Goal: Information Seeking & Learning: Check status

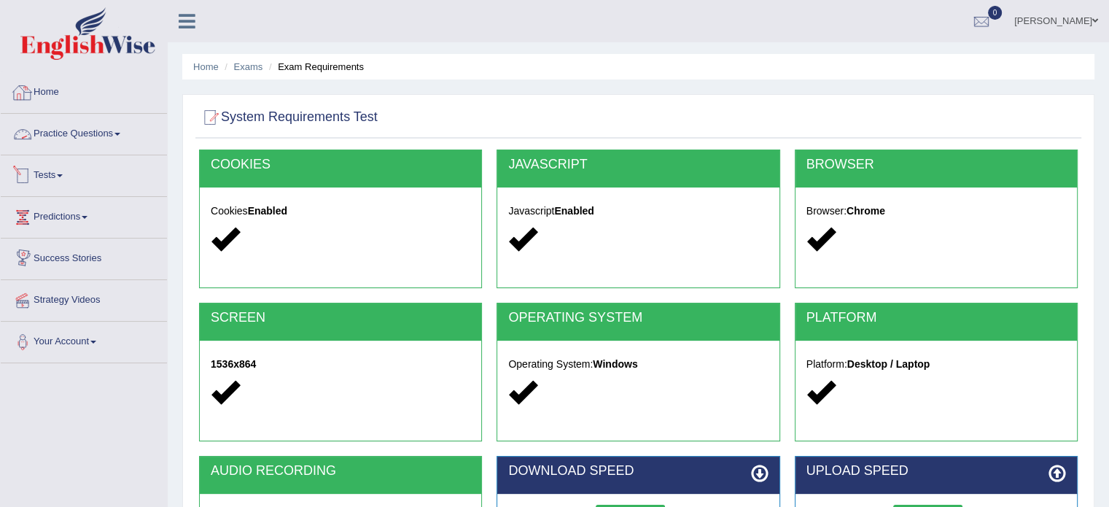
click at [44, 78] on link "Home" at bounding box center [84, 90] width 166 height 36
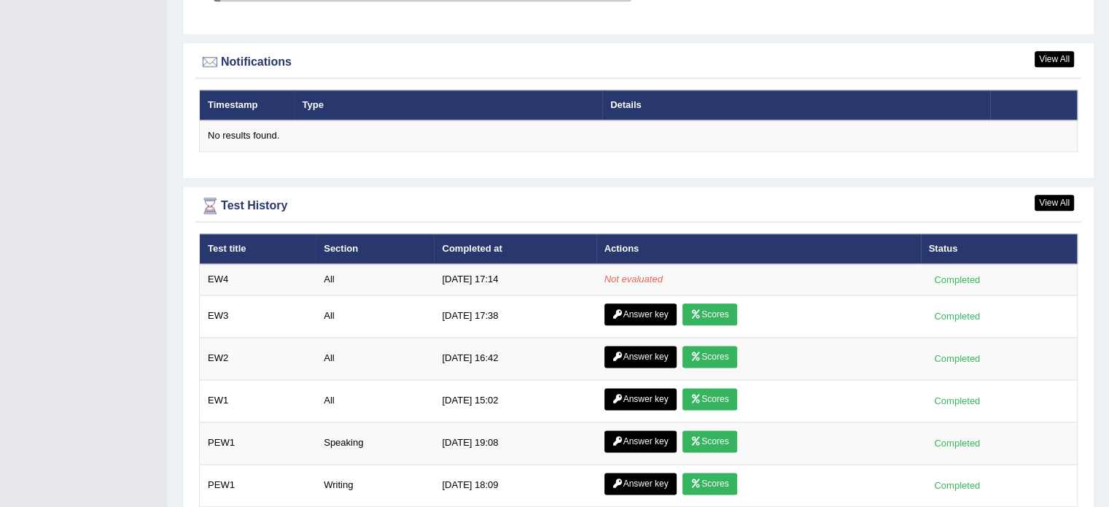
scroll to position [1890, 0]
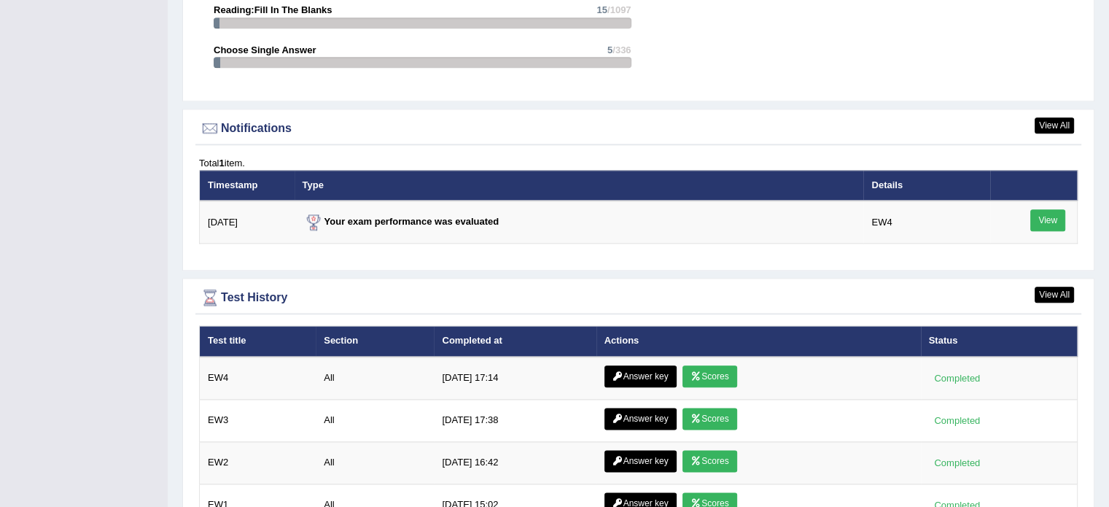
scroll to position [1678, 0]
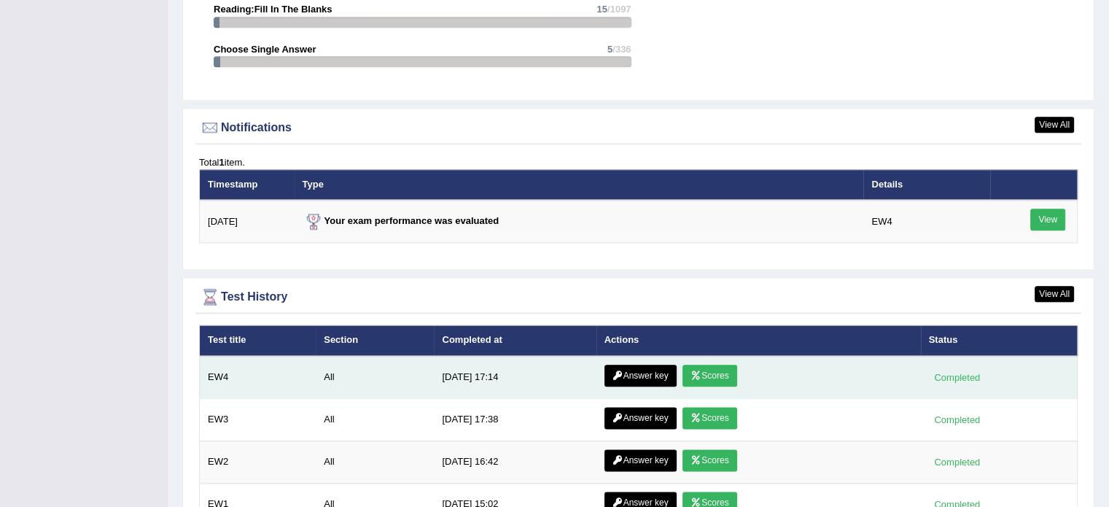
click at [702, 373] on link "Scores" at bounding box center [710, 376] width 54 height 22
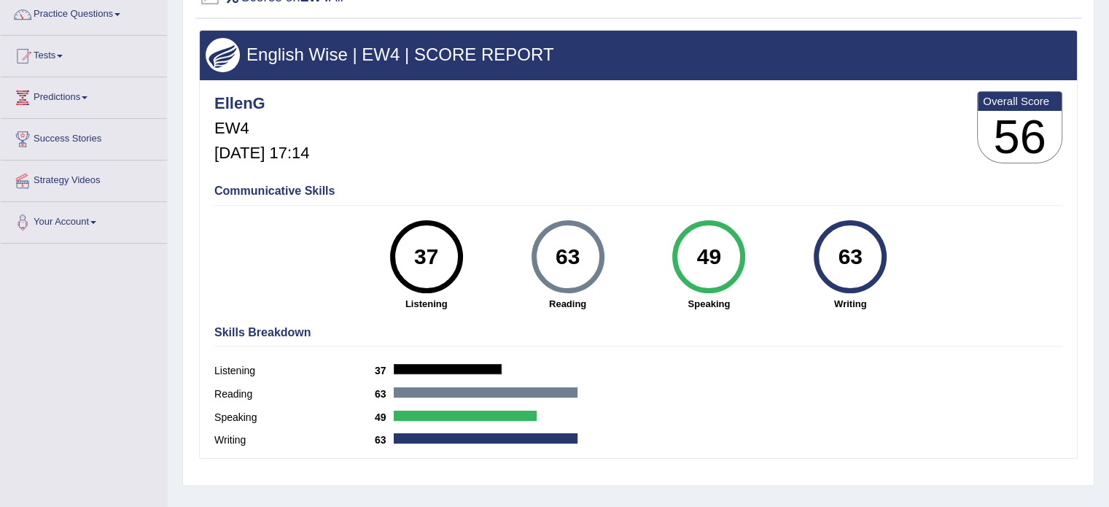
scroll to position [146, 0]
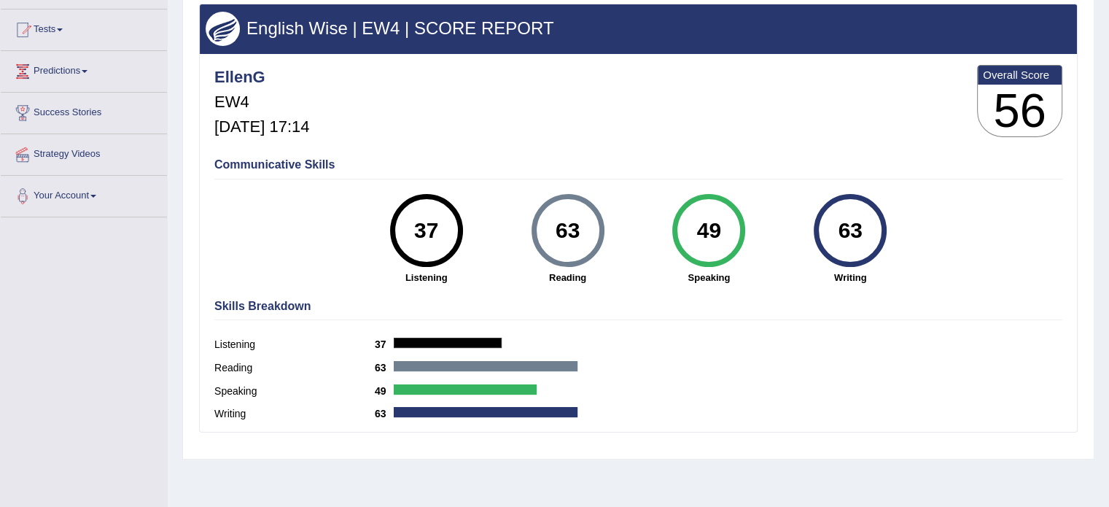
drag, startPoint x: 580, startPoint y: 233, endPoint x: 557, endPoint y: 236, distance: 23.4
click at [557, 236] on div "63" at bounding box center [567, 230] width 53 height 61
drag, startPoint x: 861, startPoint y: 219, endPoint x: 837, endPoint y: 227, distance: 26.1
click at [837, 227] on div "63" at bounding box center [850, 230] width 53 height 61
click at [692, 240] on div "49" at bounding box center [709, 230] width 53 height 61
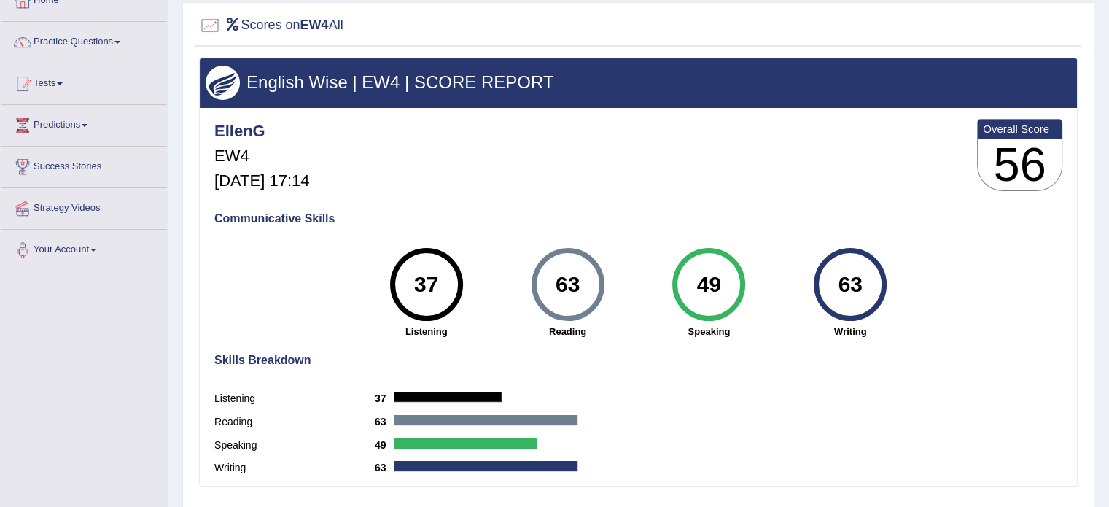
scroll to position [0, 0]
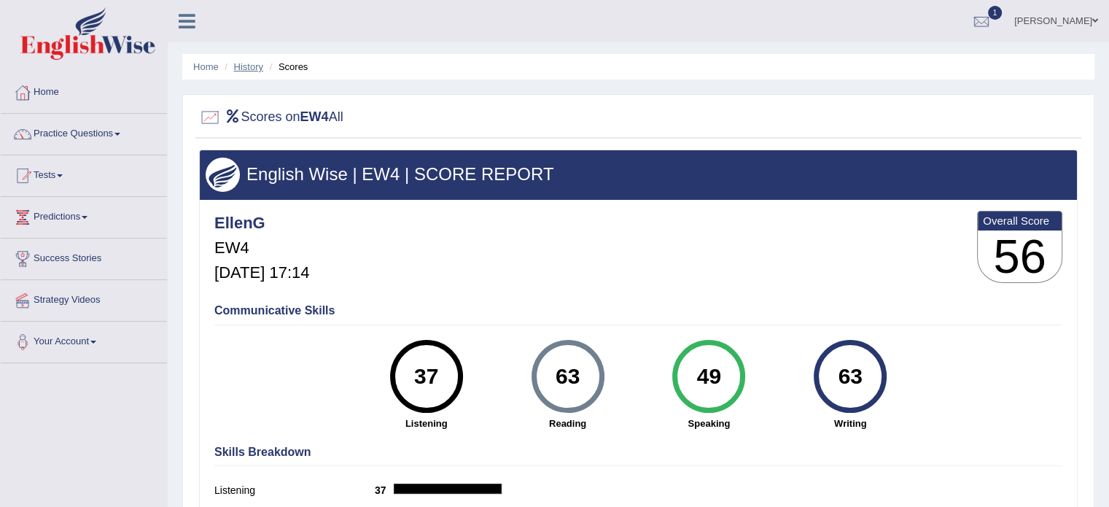
click at [244, 62] on link "History" at bounding box center [248, 66] width 29 height 11
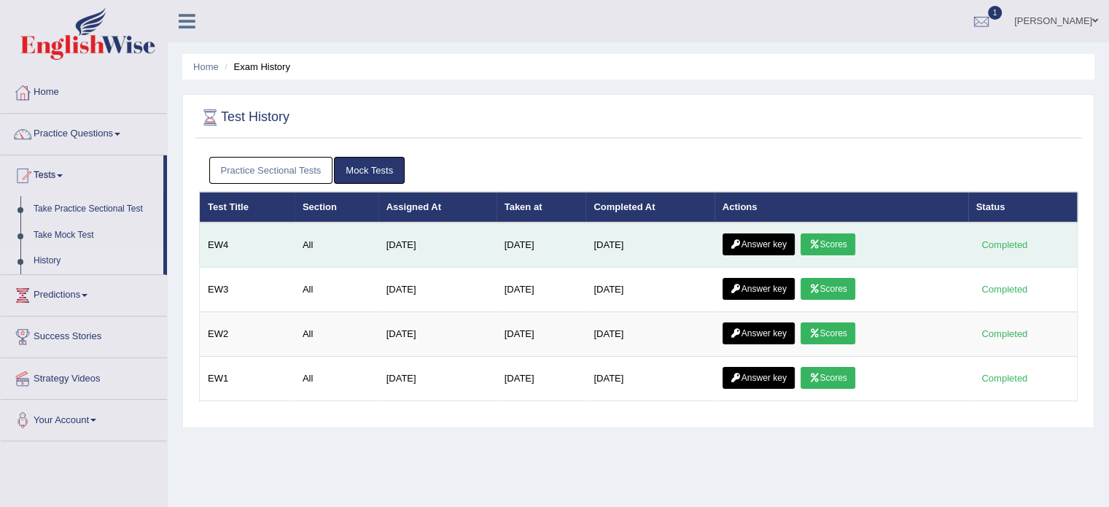
click at [748, 247] on link "Answer key" at bounding box center [759, 244] width 72 height 22
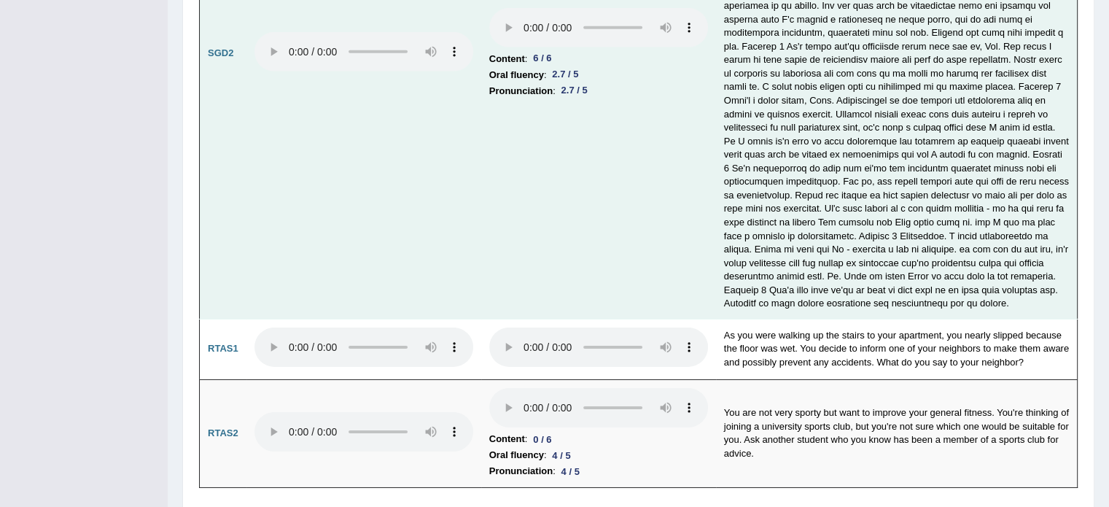
scroll to position [4782, 0]
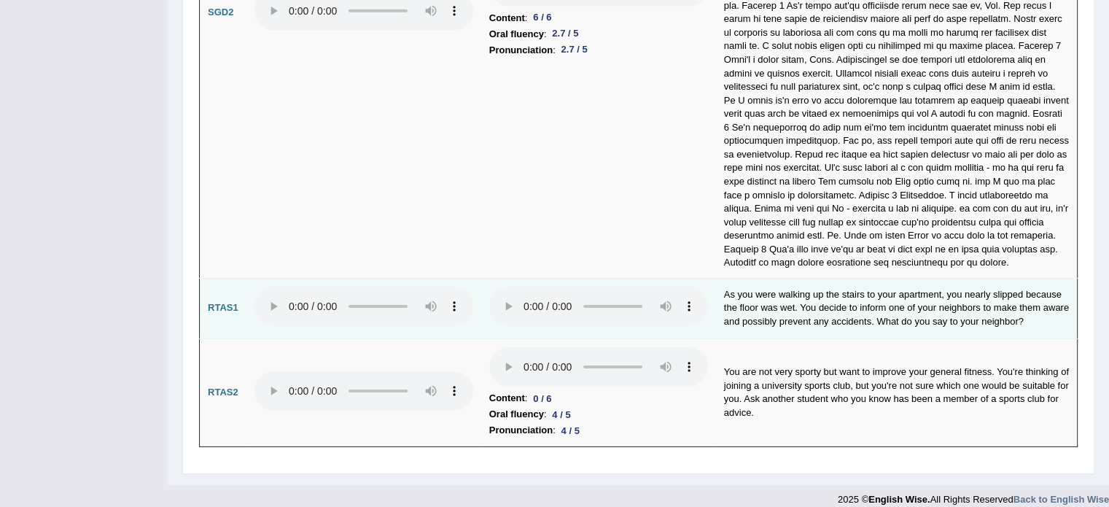
click at [485, 311] on td at bounding box center [598, 308] width 235 height 61
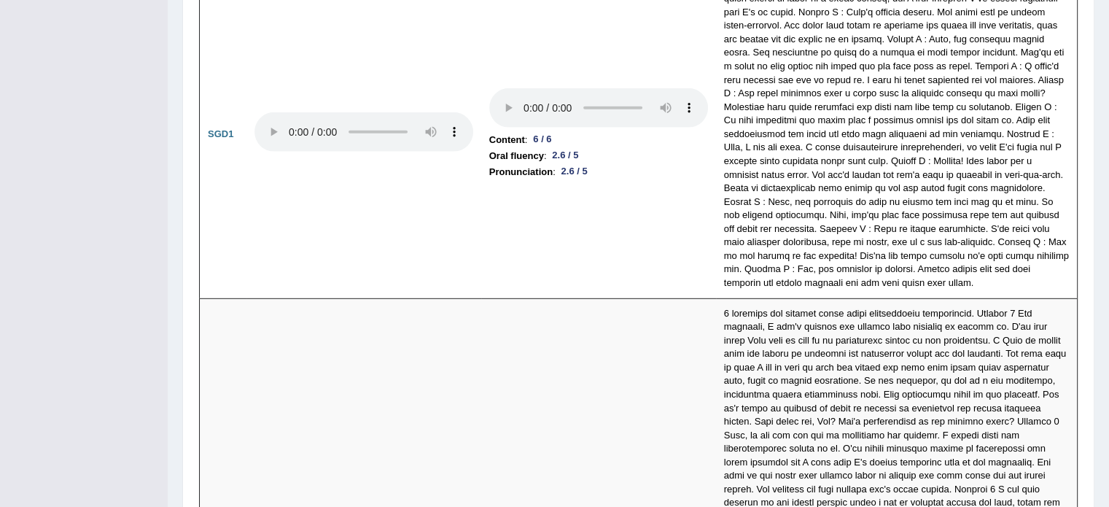
scroll to position [4782, 0]
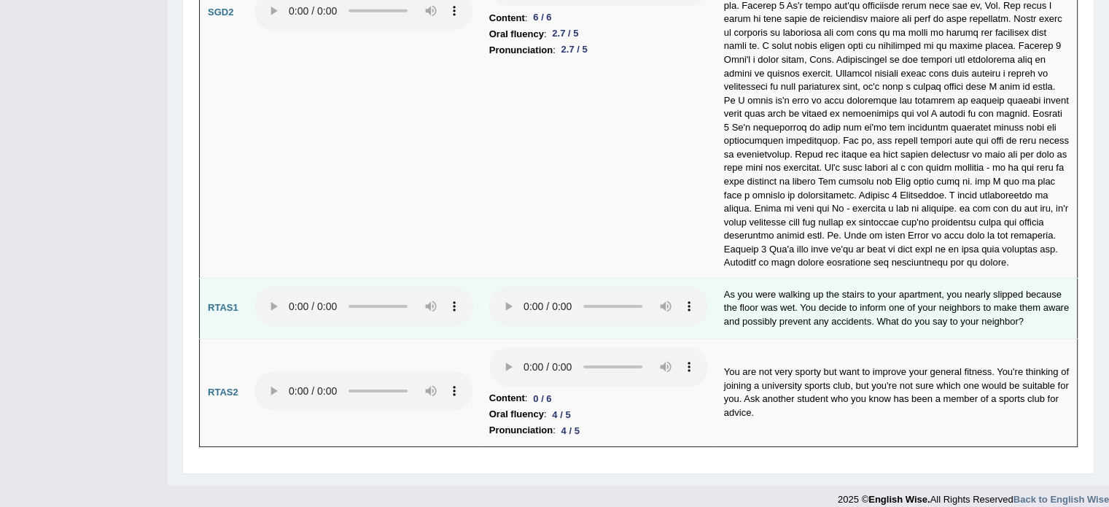
click at [470, 317] on td at bounding box center [364, 308] width 235 height 61
click at [911, 306] on td "As you were walking up the stairs to your apartment, you nearly slipped because…" at bounding box center [897, 308] width 362 height 61
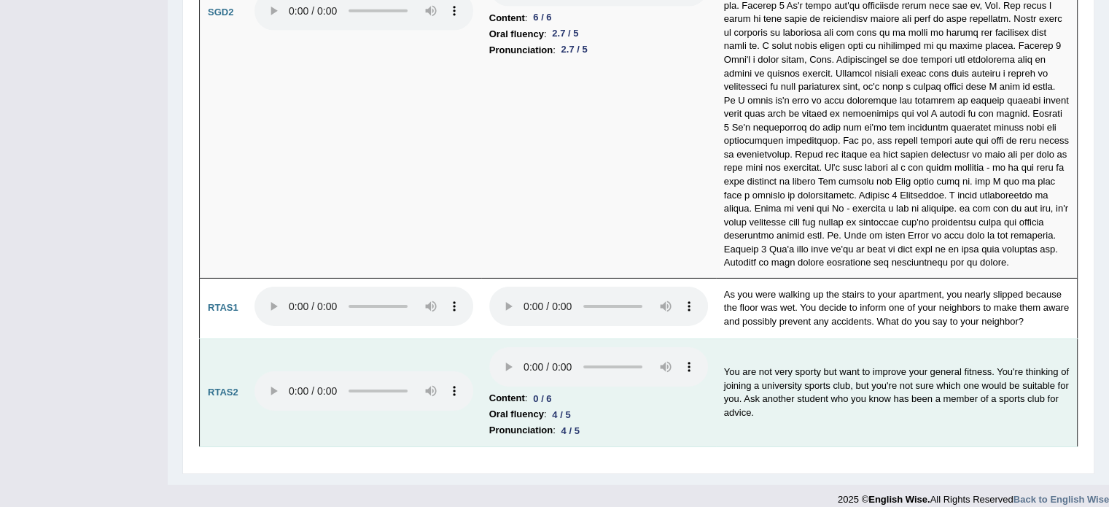
click at [907, 396] on td "You are not very sporty but want to improve your general fitness. You're thinki…" at bounding box center [897, 392] width 362 height 109
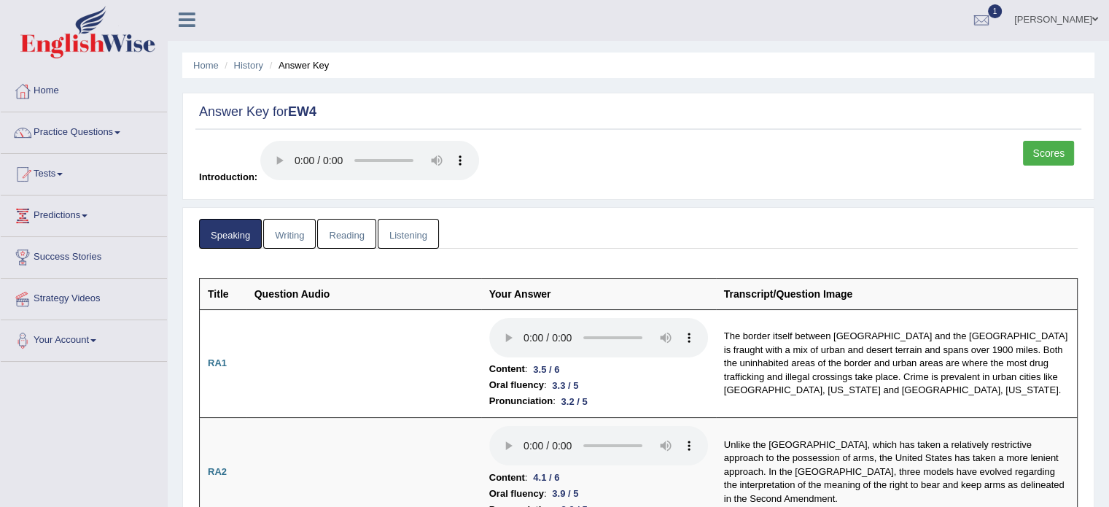
scroll to position [0, 0]
click at [303, 234] on link "Writing" at bounding box center [289, 235] width 53 height 30
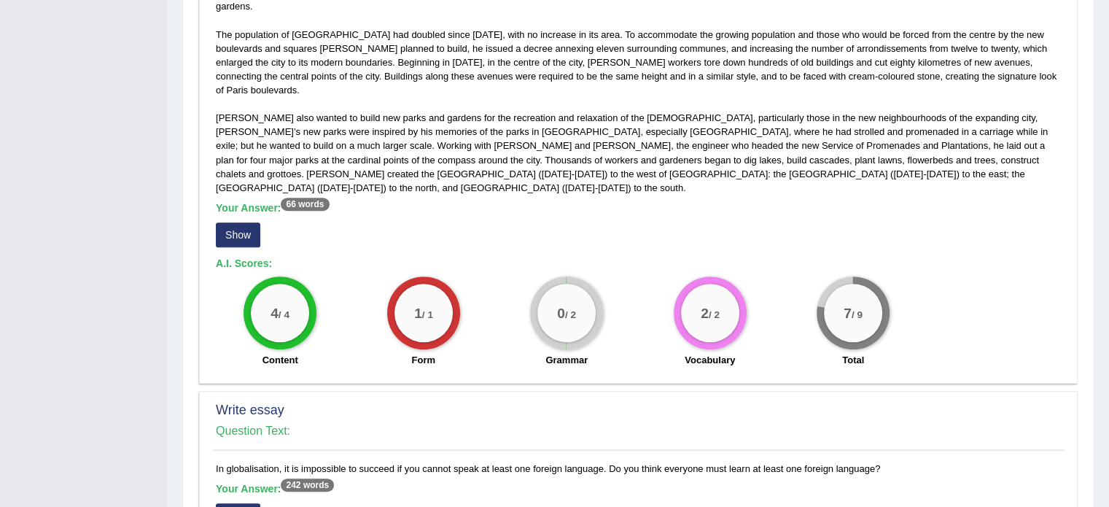
scroll to position [802, 0]
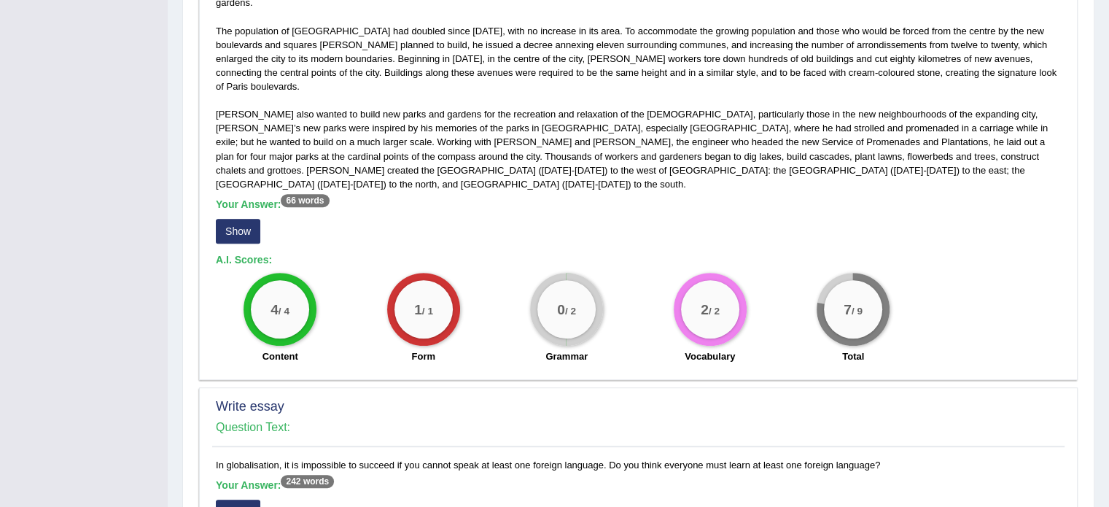
click at [234, 219] on button "Show" at bounding box center [238, 231] width 44 height 25
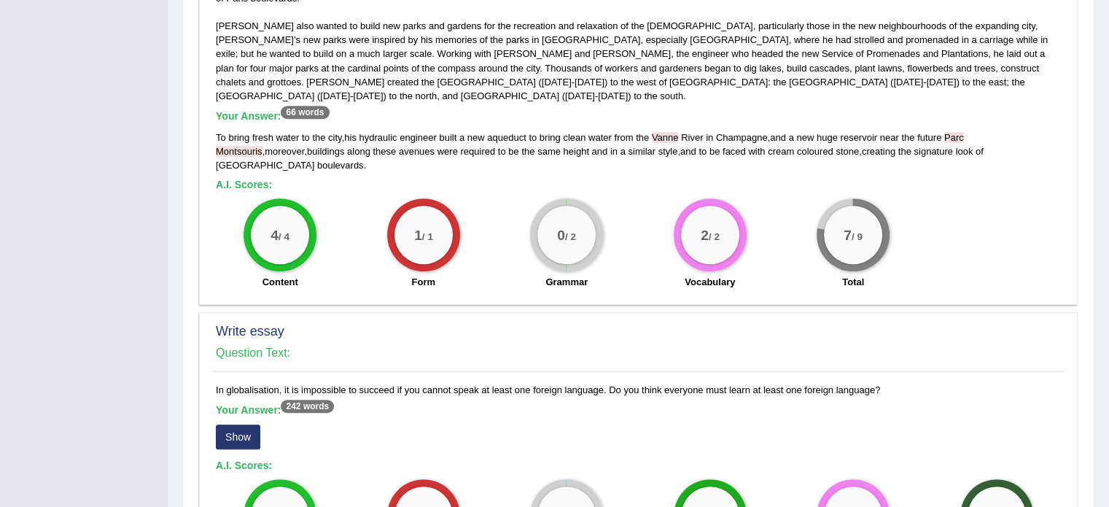
scroll to position [1073, 0]
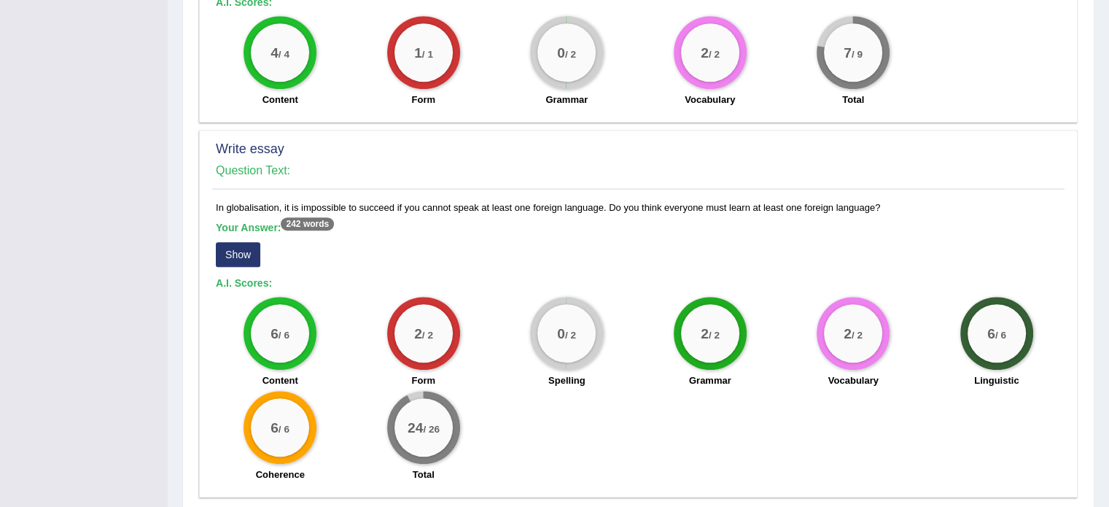
click at [249, 242] on button "Show" at bounding box center [238, 254] width 44 height 25
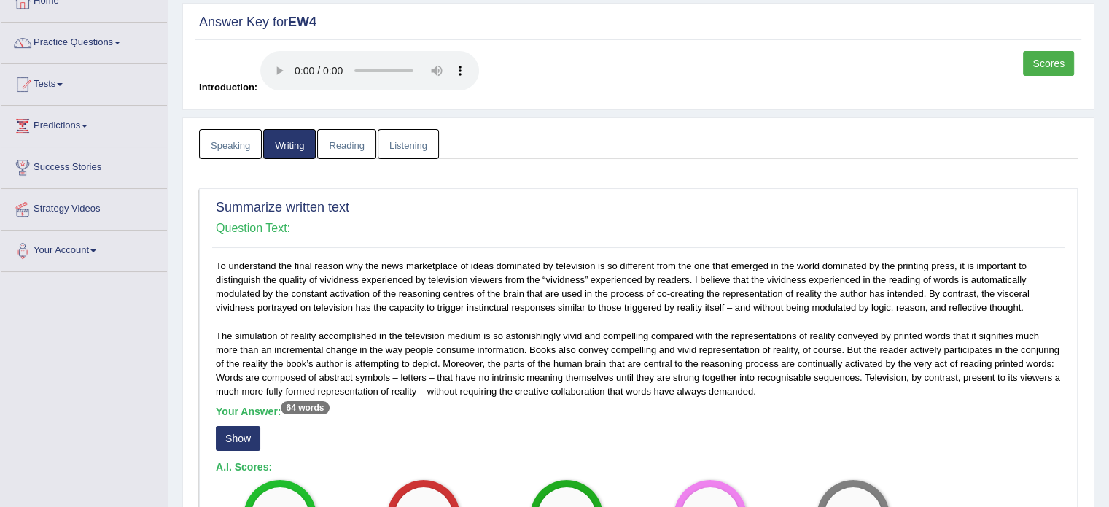
scroll to position [0, 0]
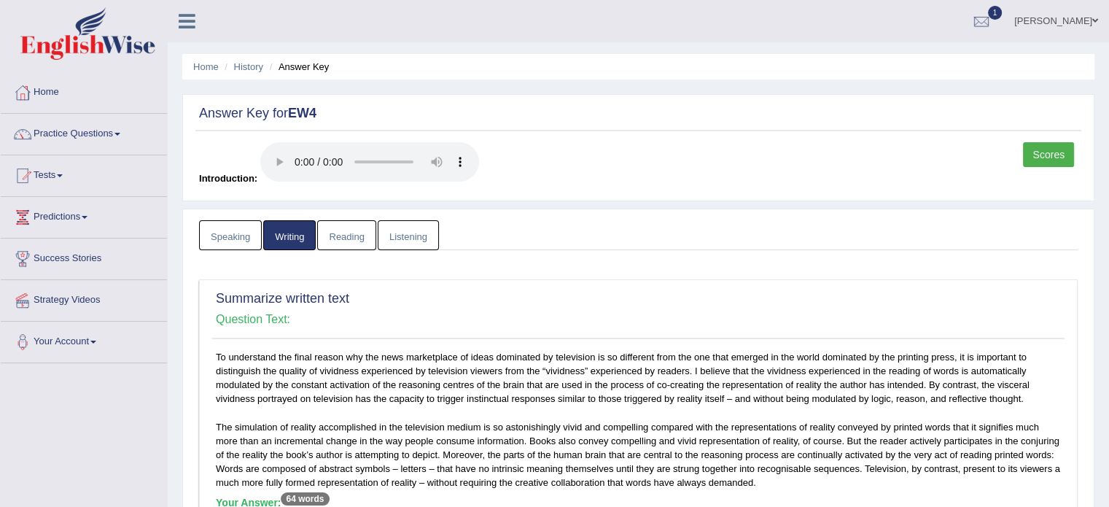
click at [346, 221] on link "Reading" at bounding box center [346, 235] width 58 height 30
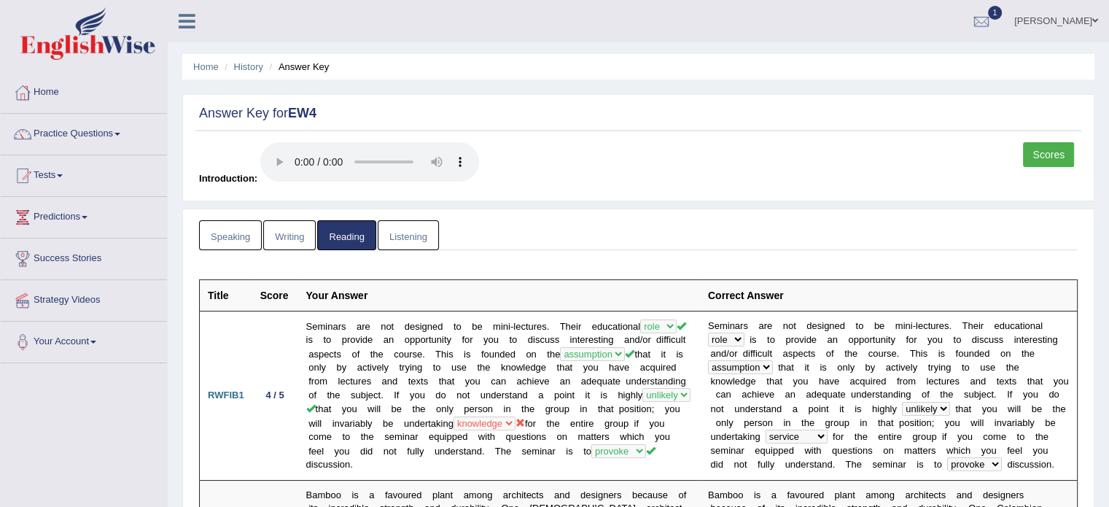
click at [411, 234] on link "Listening" at bounding box center [408, 235] width 61 height 30
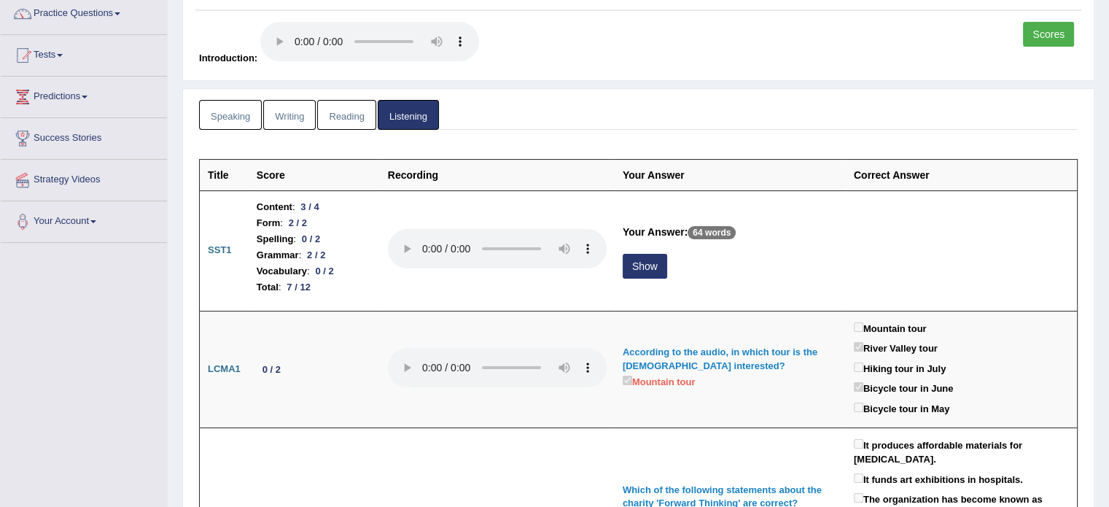
scroll to position [146, 0]
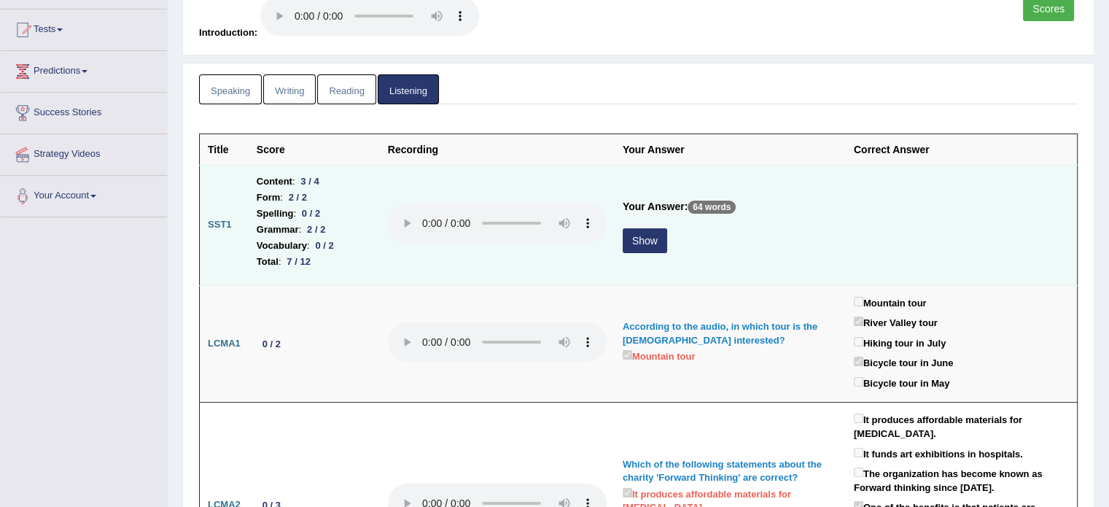
click at [640, 244] on button "Show" at bounding box center [645, 240] width 44 height 25
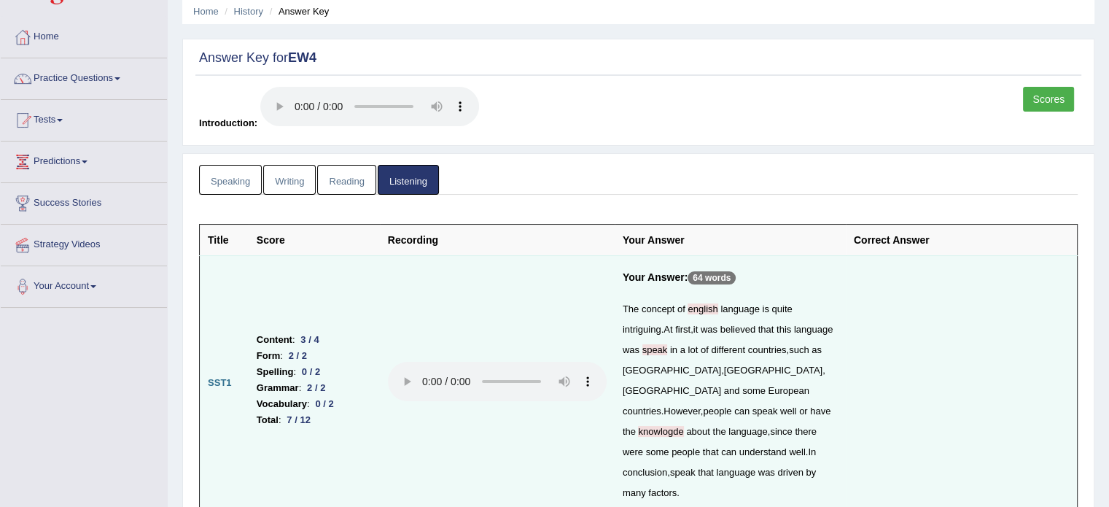
scroll to position [0, 0]
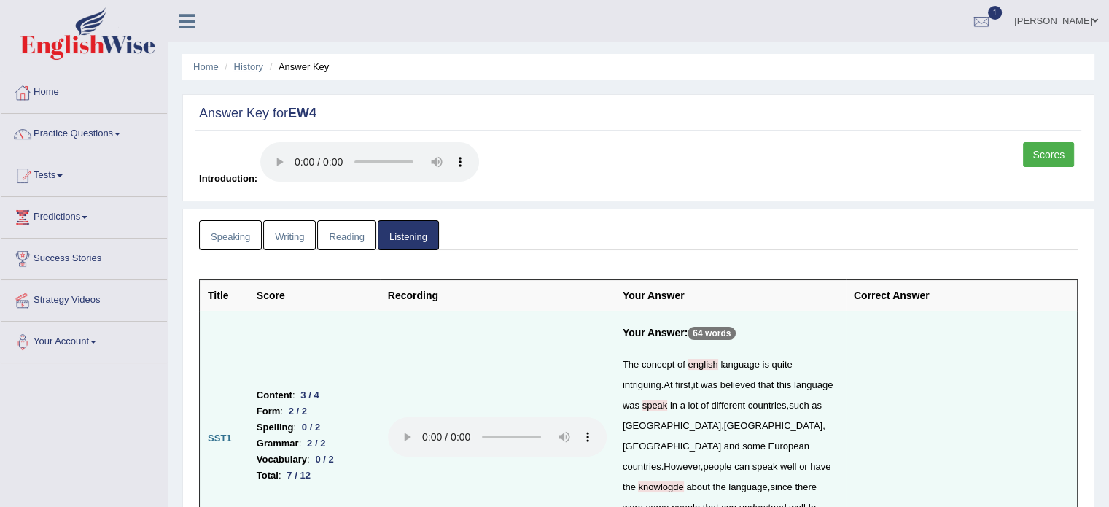
click at [255, 66] on link "History" at bounding box center [248, 66] width 29 height 11
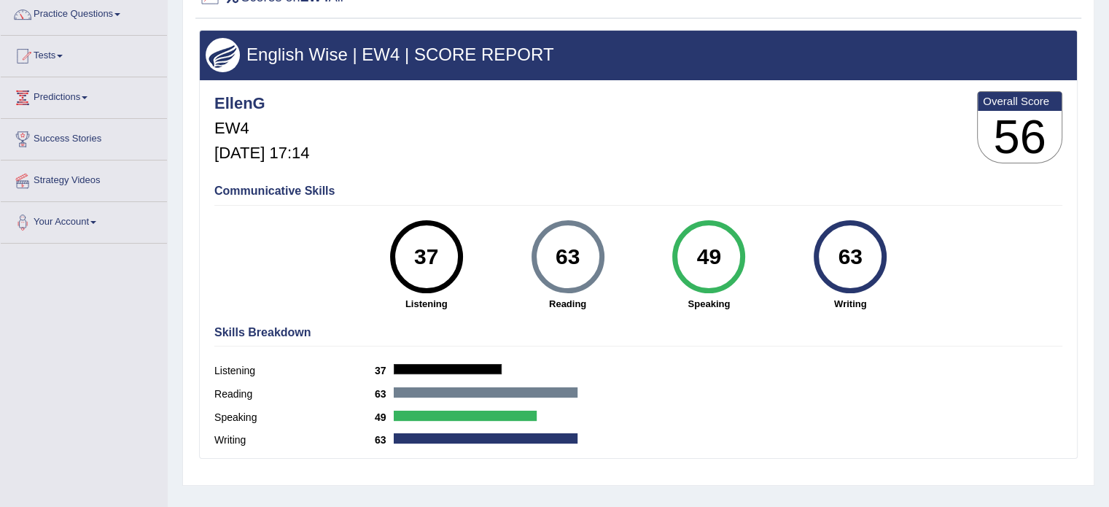
scroll to position [146, 0]
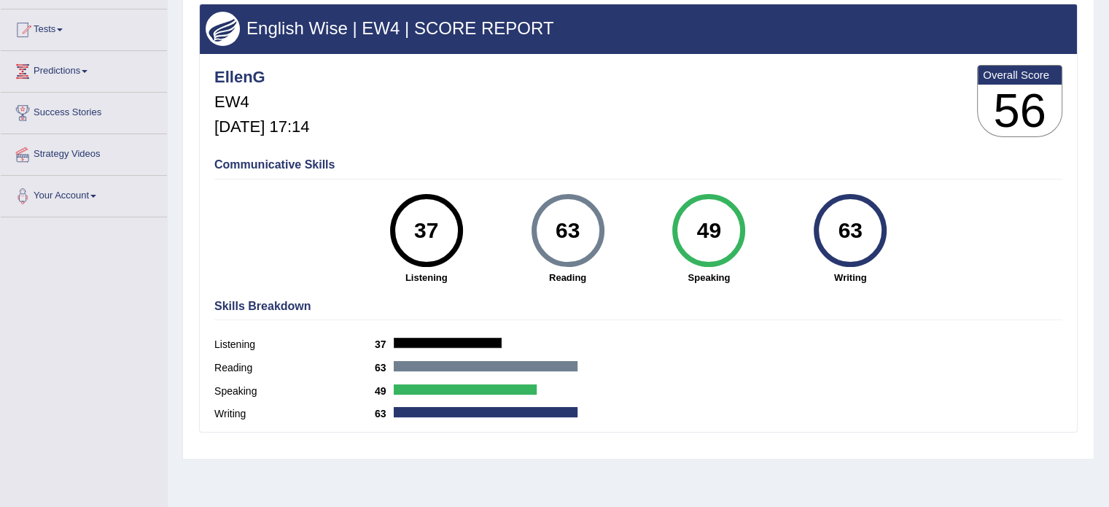
drag, startPoint x: 864, startPoint y: 229, endPoint x: 372, endPoint y: 219, distance: 491.7
click at [372, 194] on div "37 Listening 63 Reading 49 Speaking 63 Writing" at bounding box center [638, 194] width 848 height 0
click at [650, 325] on div "Skills Breakdown Listening 37 Reading 63 Speaking 49 Writing 63" at bounding box center [639, 361] width 856 height 139
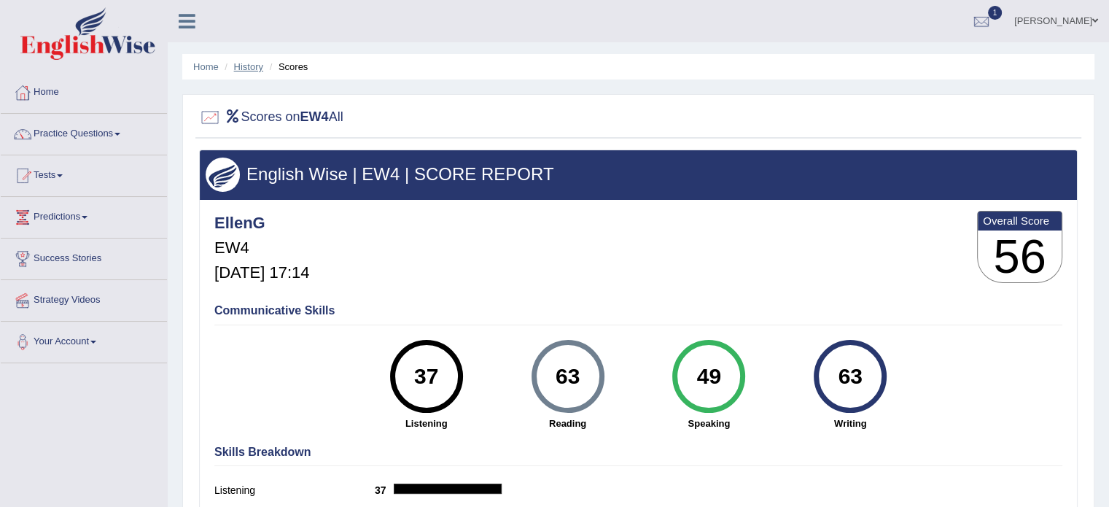
click at [236, 66] on link "History" at bounding box center [248, 66] width 29 height 11
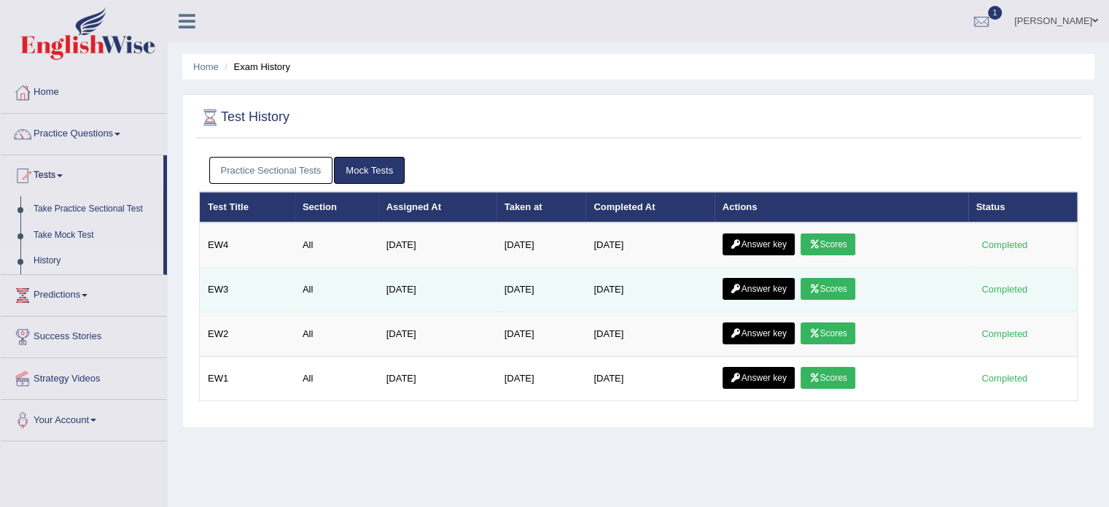
click at [852, 286] on link "Scores" at bounding box center [828, 289] width 54 height 22
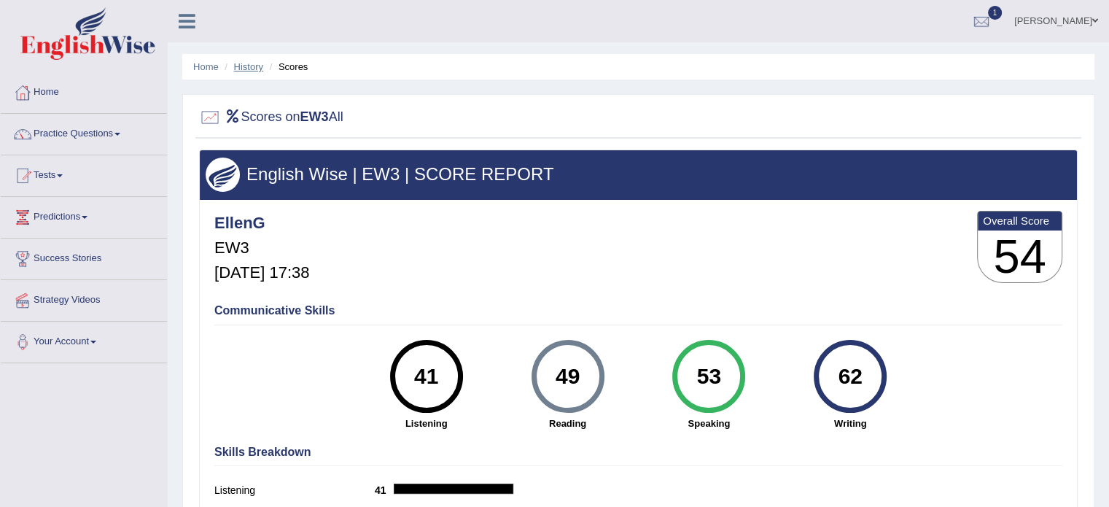
click at [247, 63] on link "History" at bounding box center [248, 66] width 29 height 11
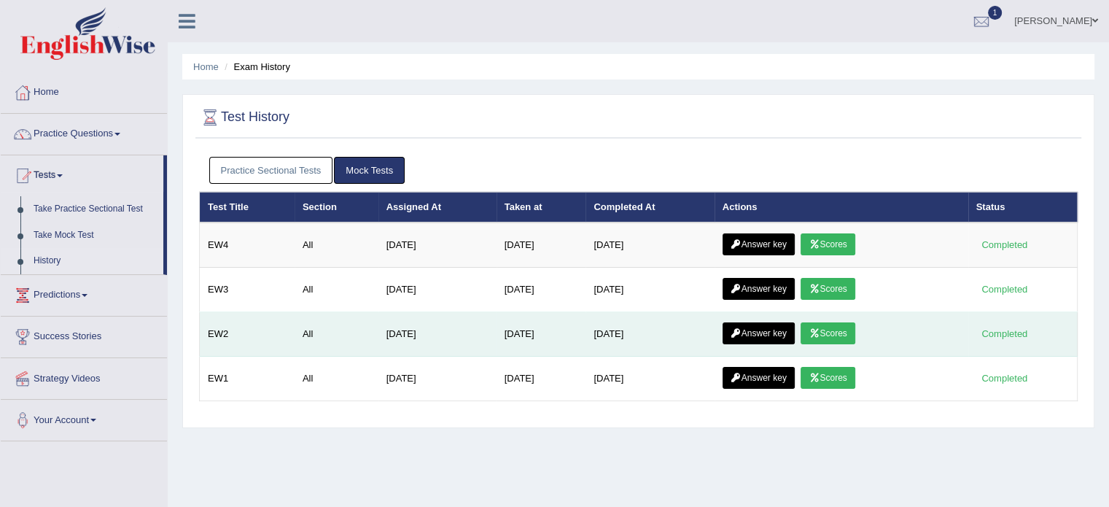
click at [837, 327] on link "Scores" at bounding box center [828, 333] width 54 height 22
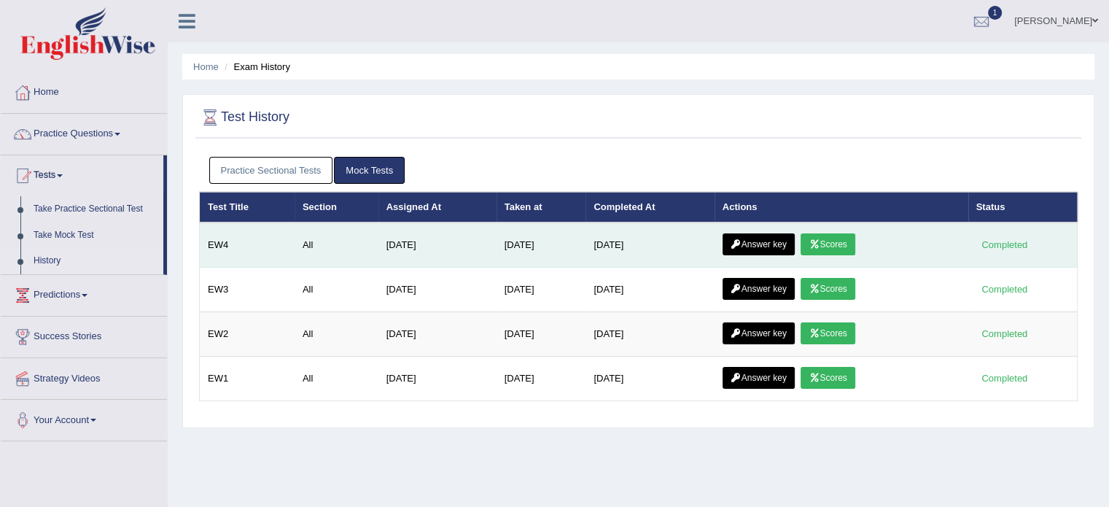
click at [836, 231] on td "Answer key Scores" at bounding box center [842, 244] width 254 height 45
click at [840, 236] on link "Scores" at bounding box center [828, 244] width 54 height 22
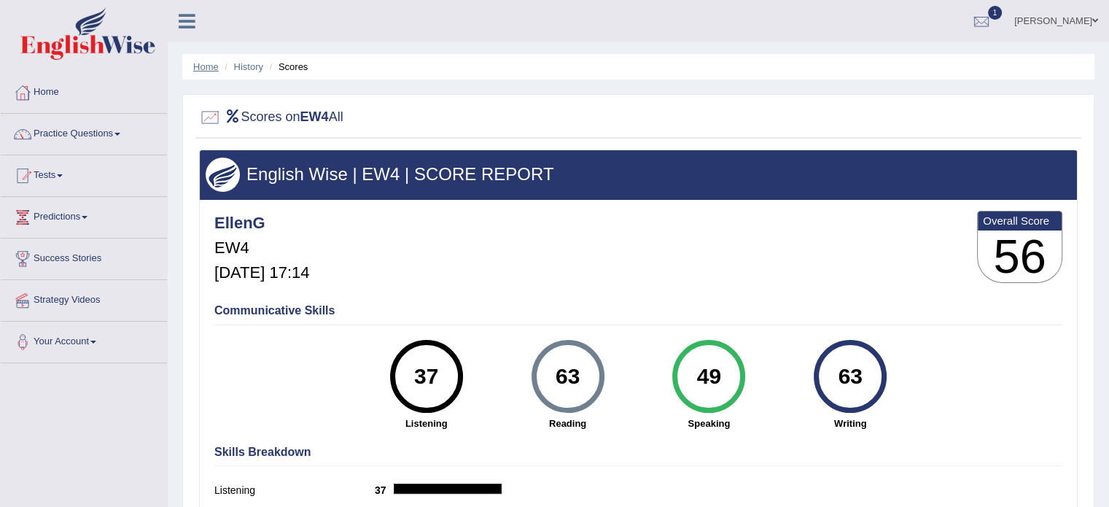
click at [201, 69] on link "Home" at bounding box center [206, 66] width 26 height 11
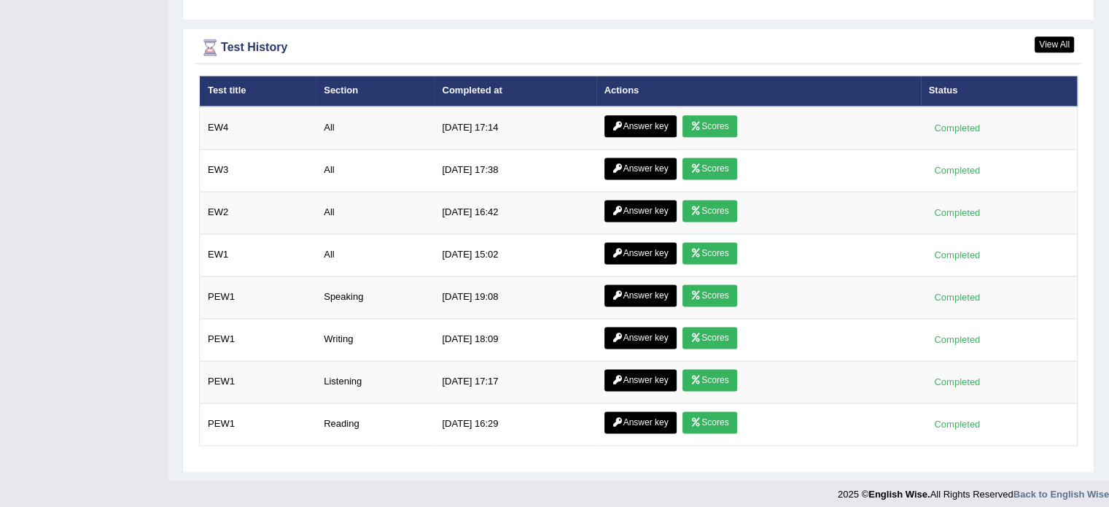
scroll to position [1708, 0]
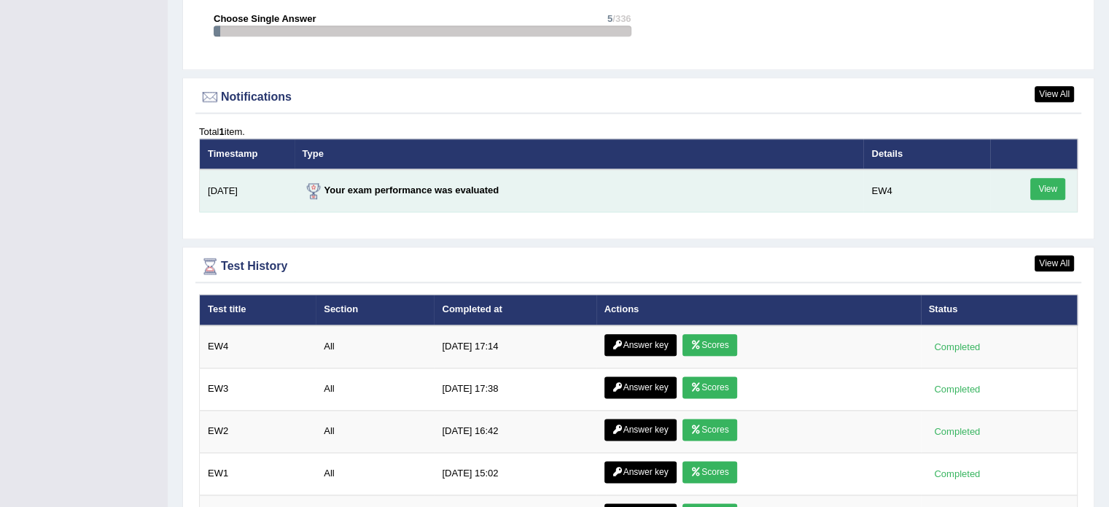
click at [1045, 187] on link "View" at bounding box center [1048, 189] width 35 height 22
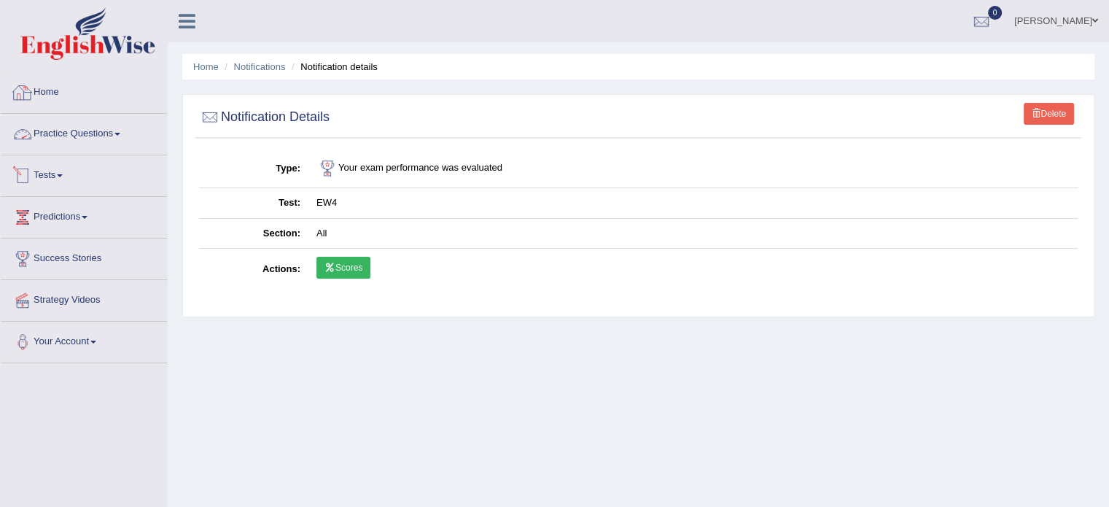
click at [50, 98] on link "Home" at bounding box center [84, 90] width 166 height 36
